Goal: Find specific page/section: Find specific page/section

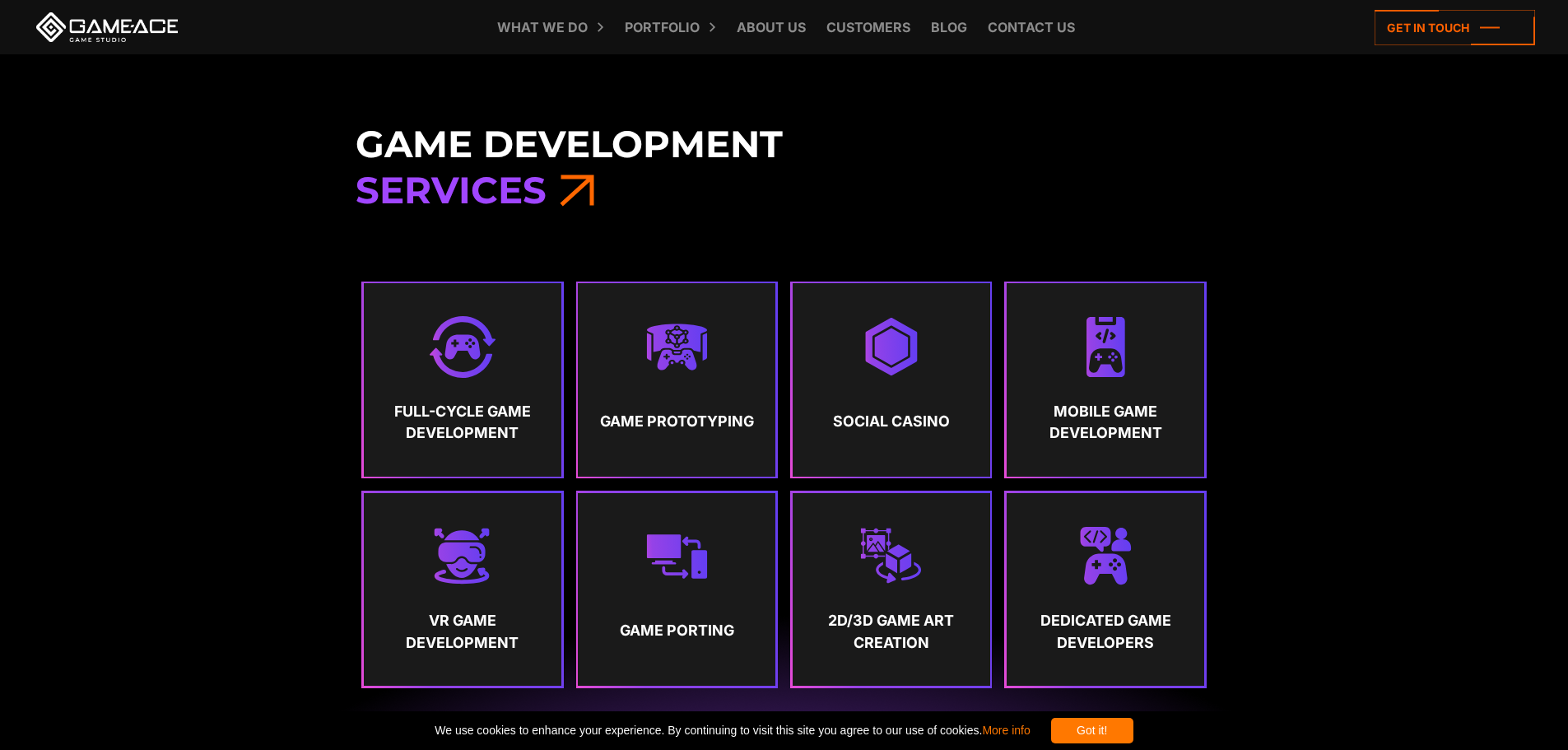
scroll to position [823, 0]
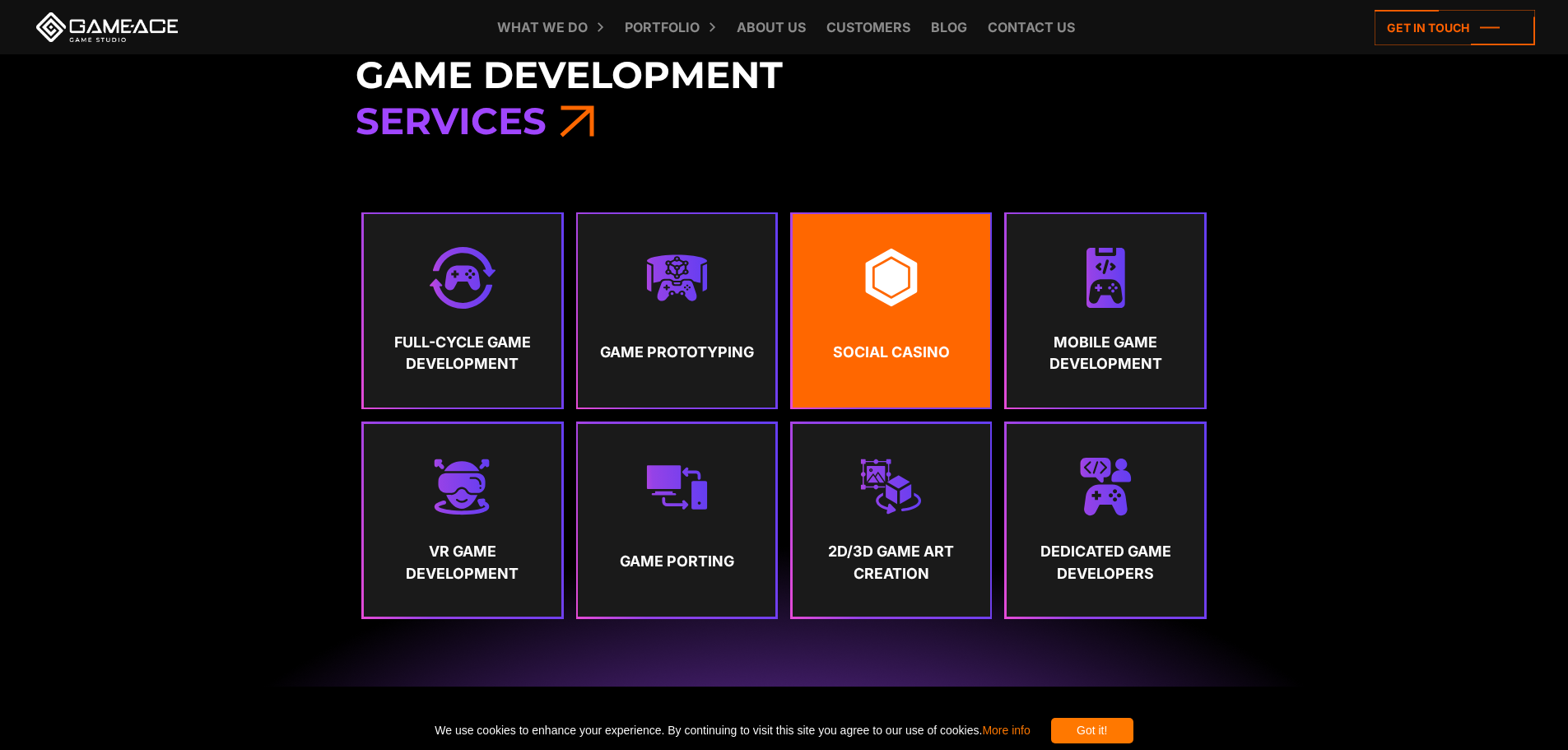
click at [918, 305] on img at bounding box center [891, 277] width 62 height 62
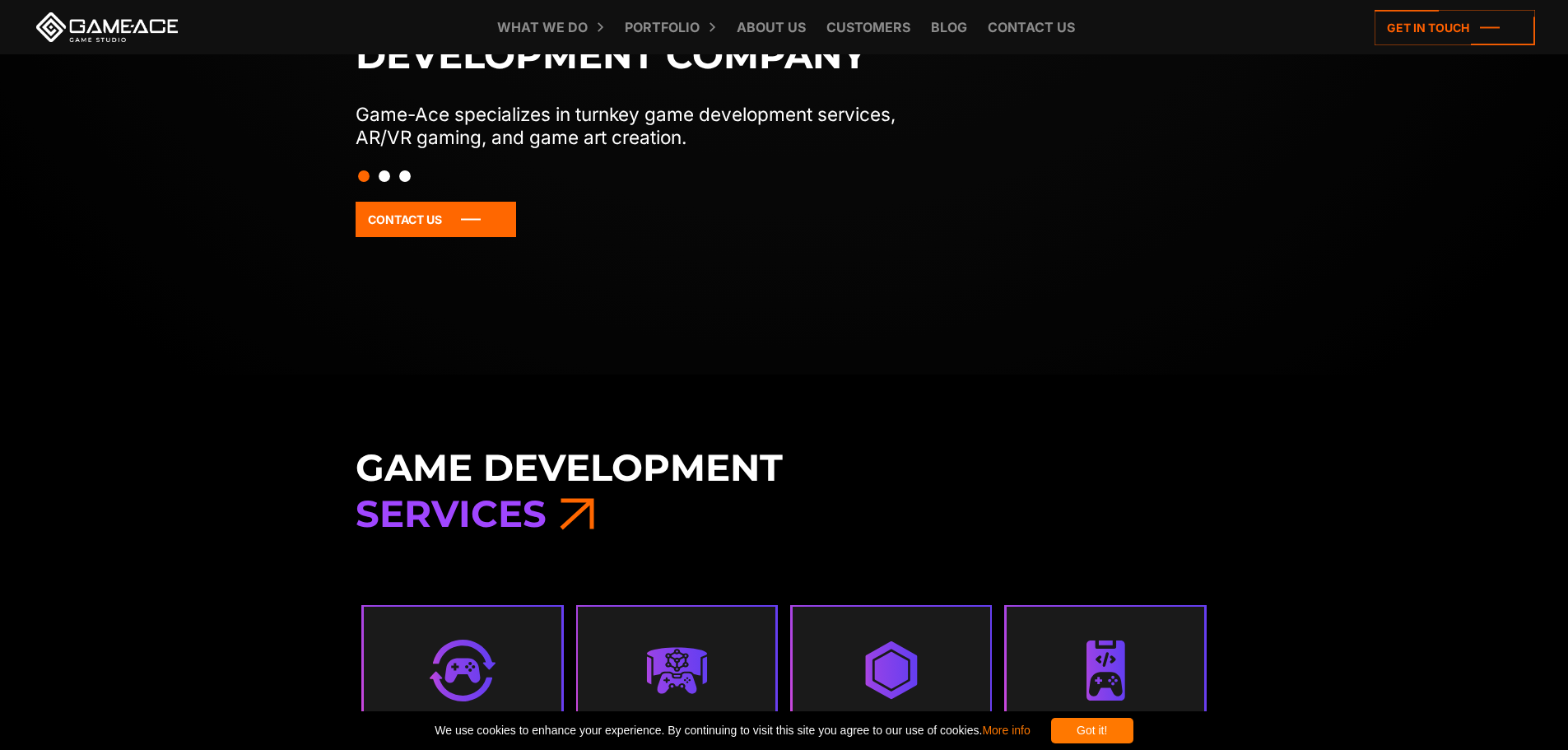
scroll to position [577, 0]
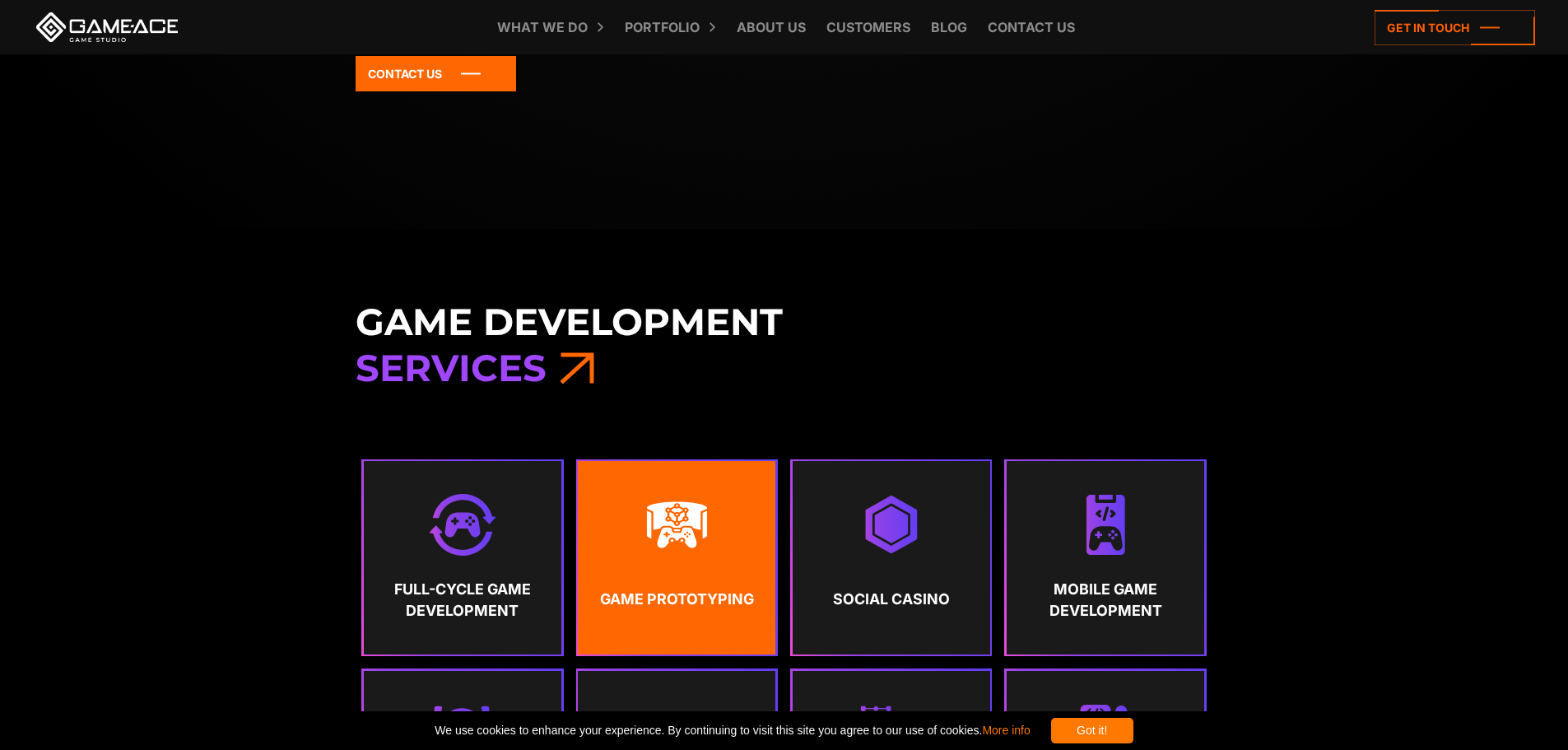
click at [727, 558] on link "Game Prototyping" at bounding box center [676, 558] width 197 height 193
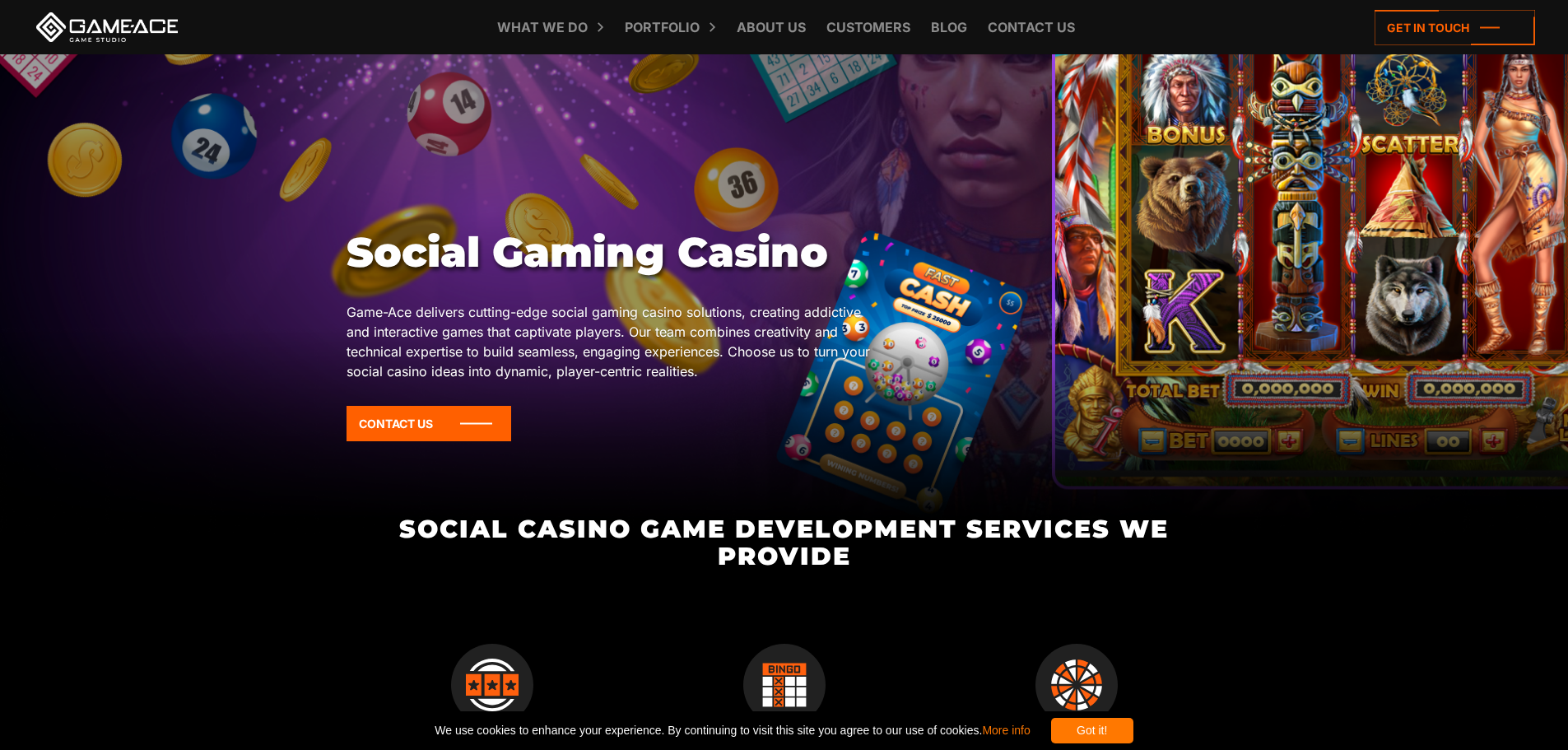
scroll to position [164, 0]
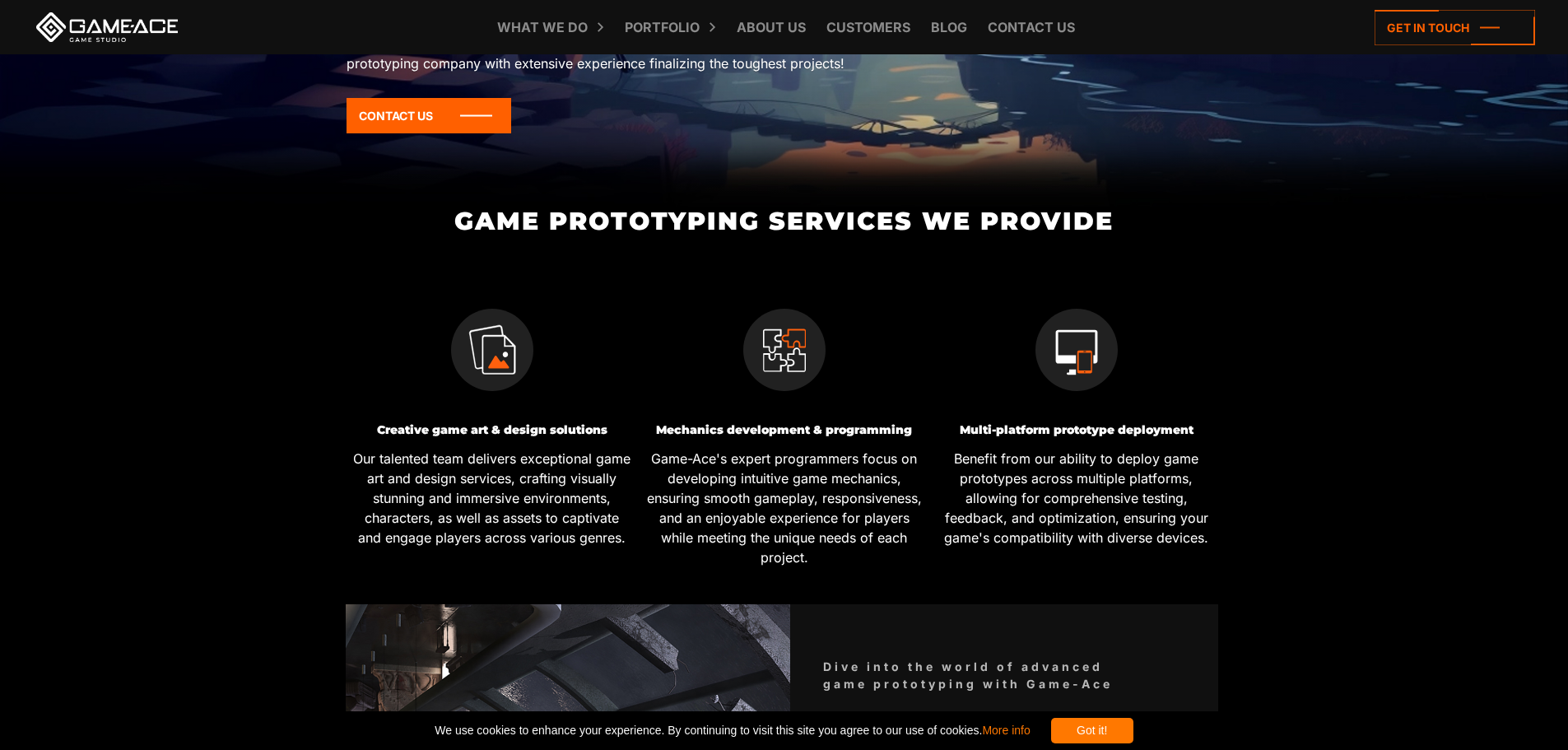
scroll to position [247, 0]
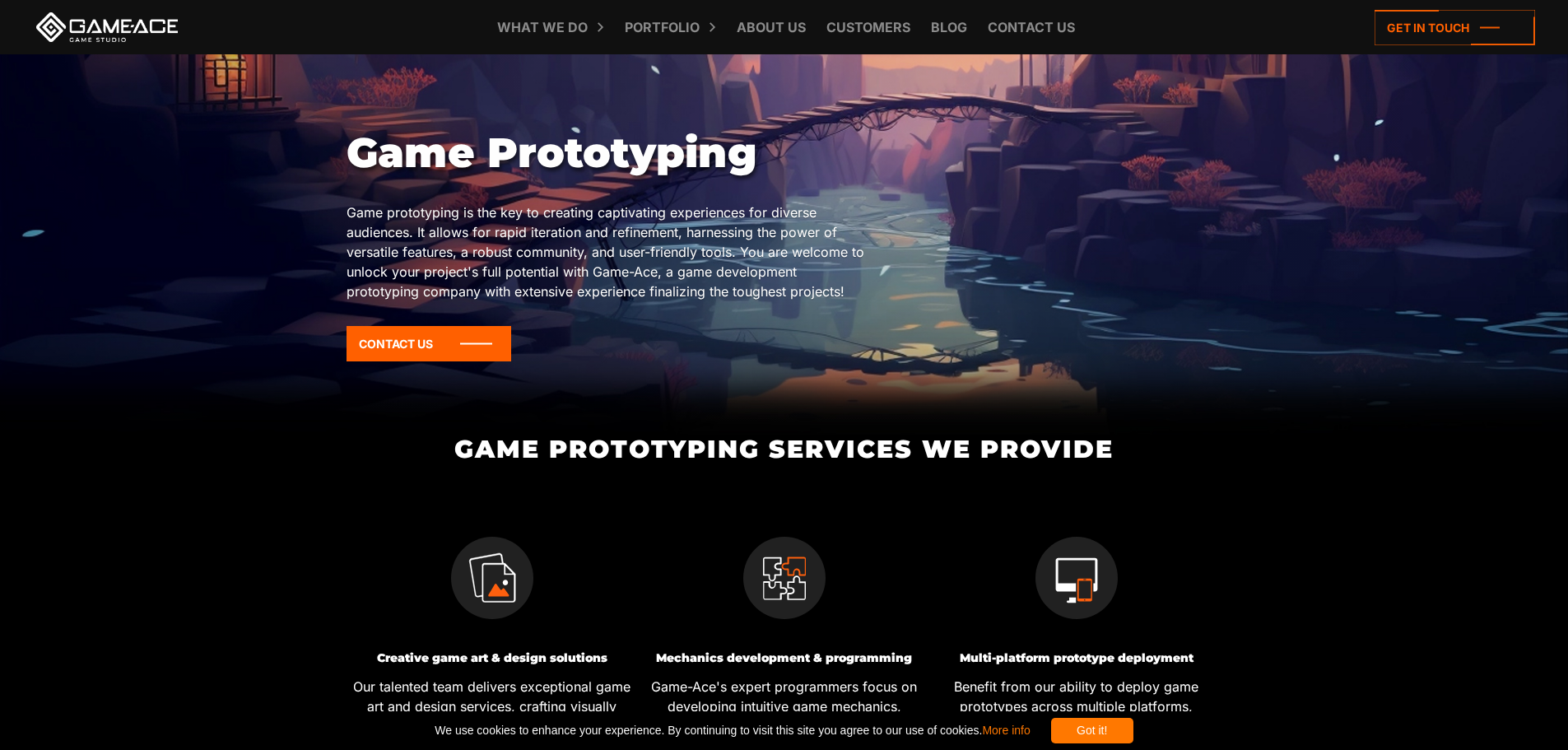
click at [113, 33] on link at bounding box center [107, 27] width 148 height 29
